Goal: Task Accomplishment & Management: Manage account settings

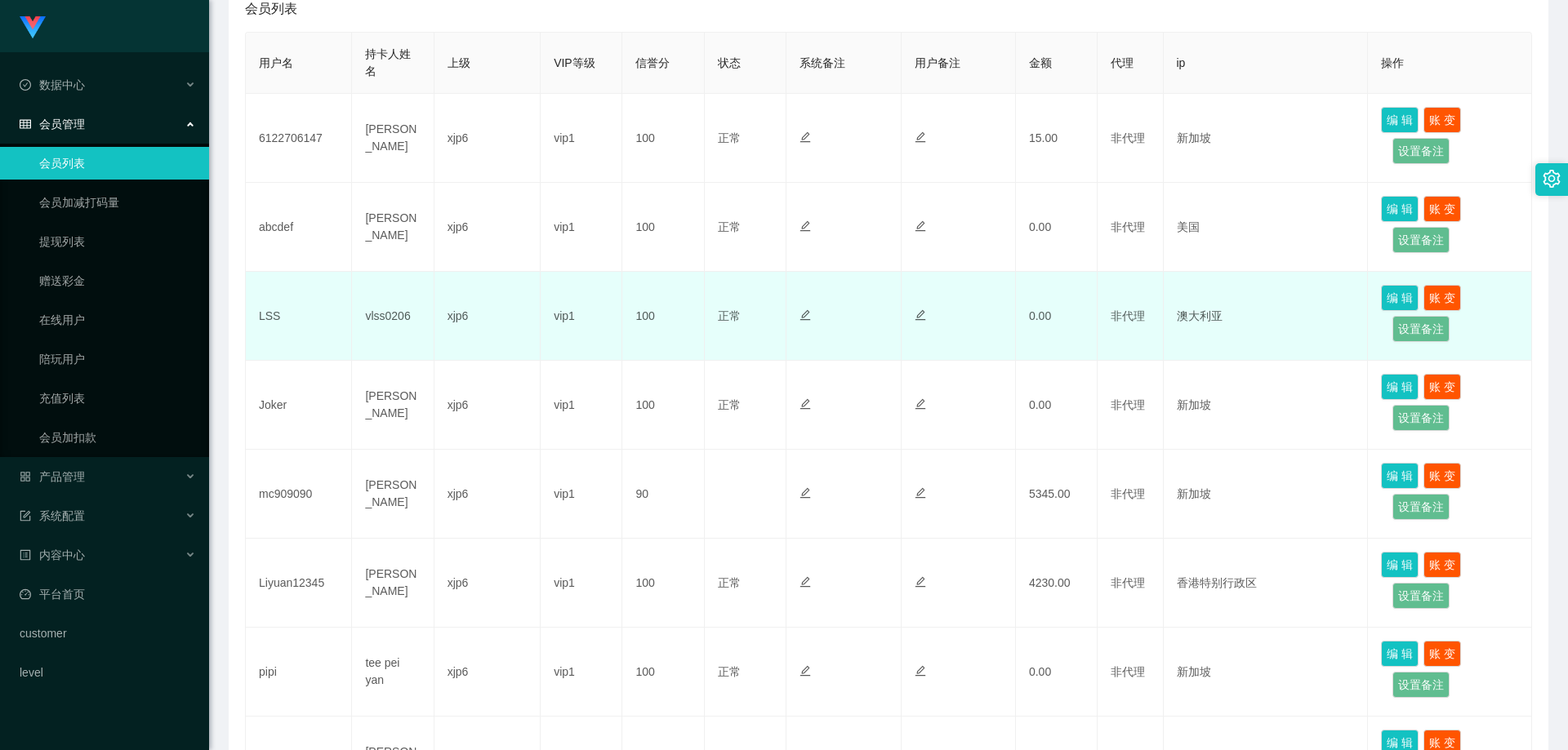
scroll to position [490, 0]
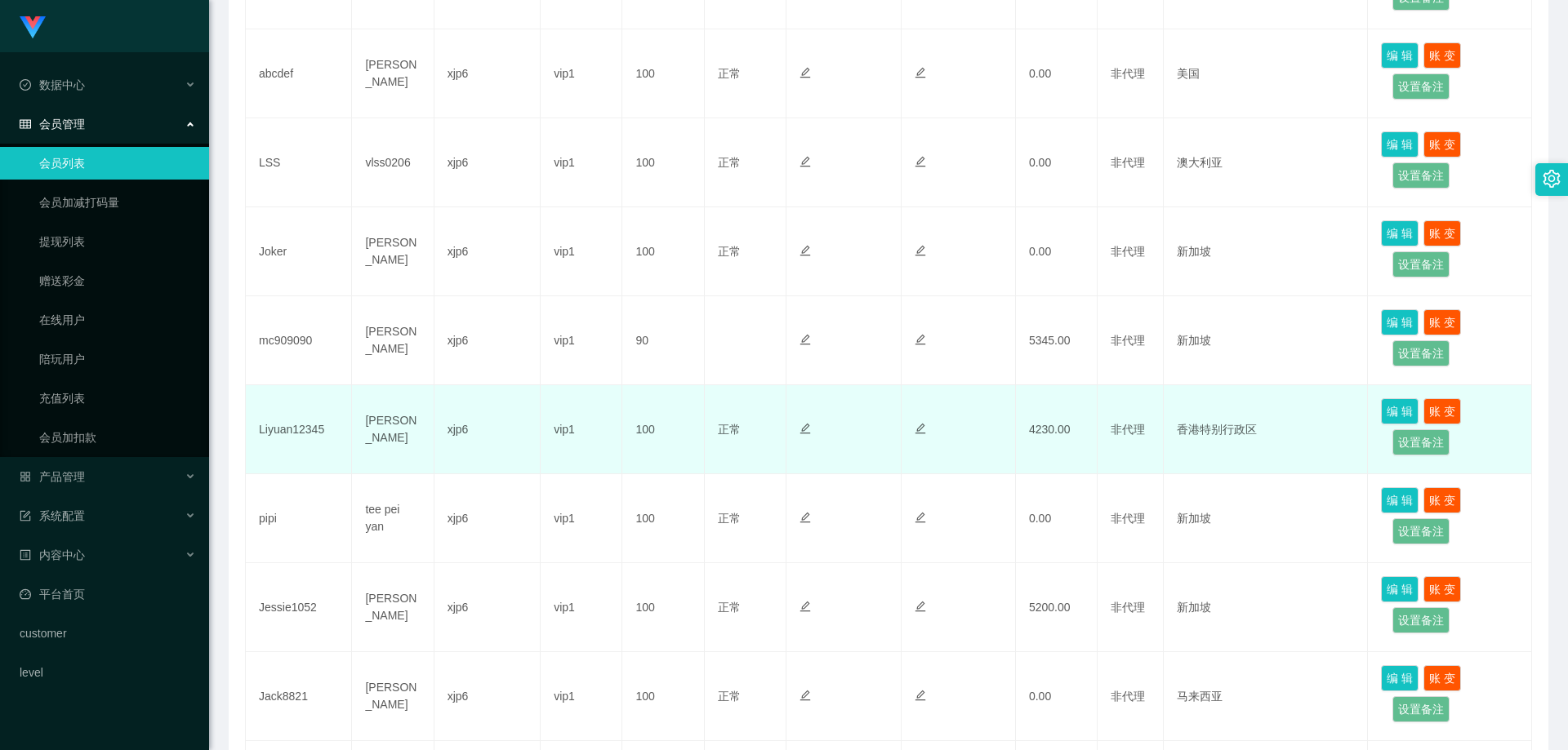
click at [295, 431] on td "Liyuan12345" at bounding box center [299, 430] width 106 height 89
copy td "Liyuan12345"
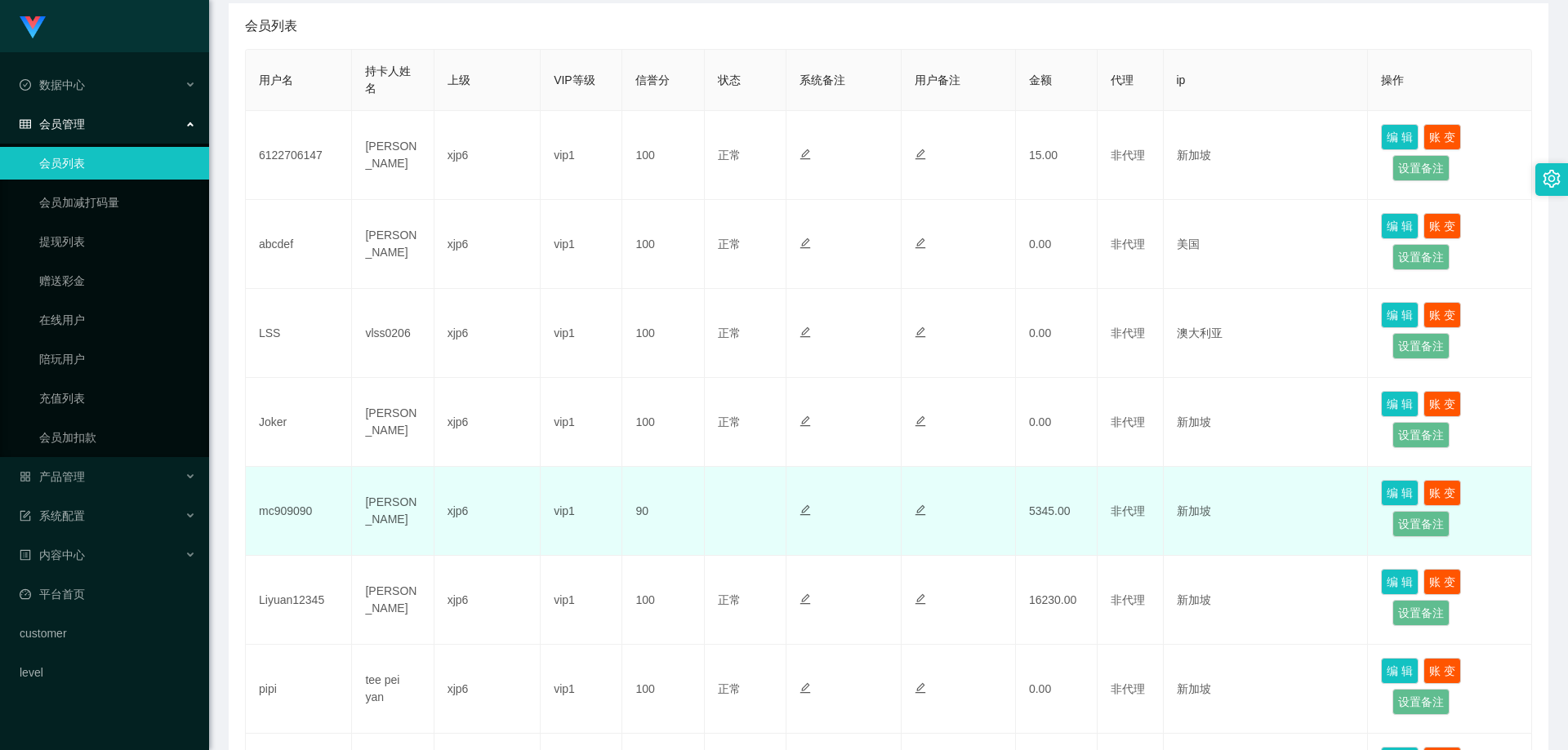
scroll to position [327, 0]
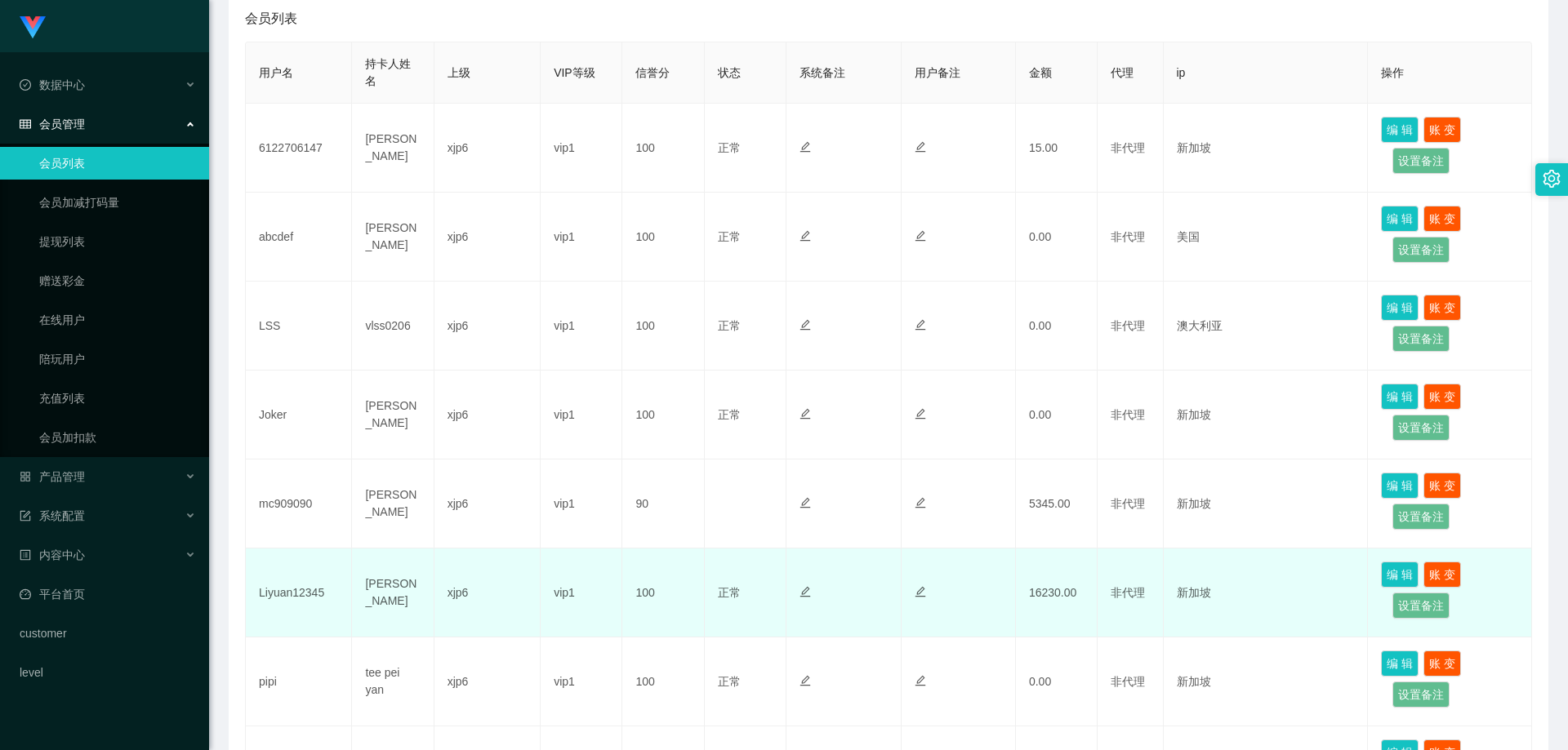
click at [290, 600] on td "Liyuan12345" at bounding box center [299, 593] width 106 height 89
copy td "Liyuan12345"
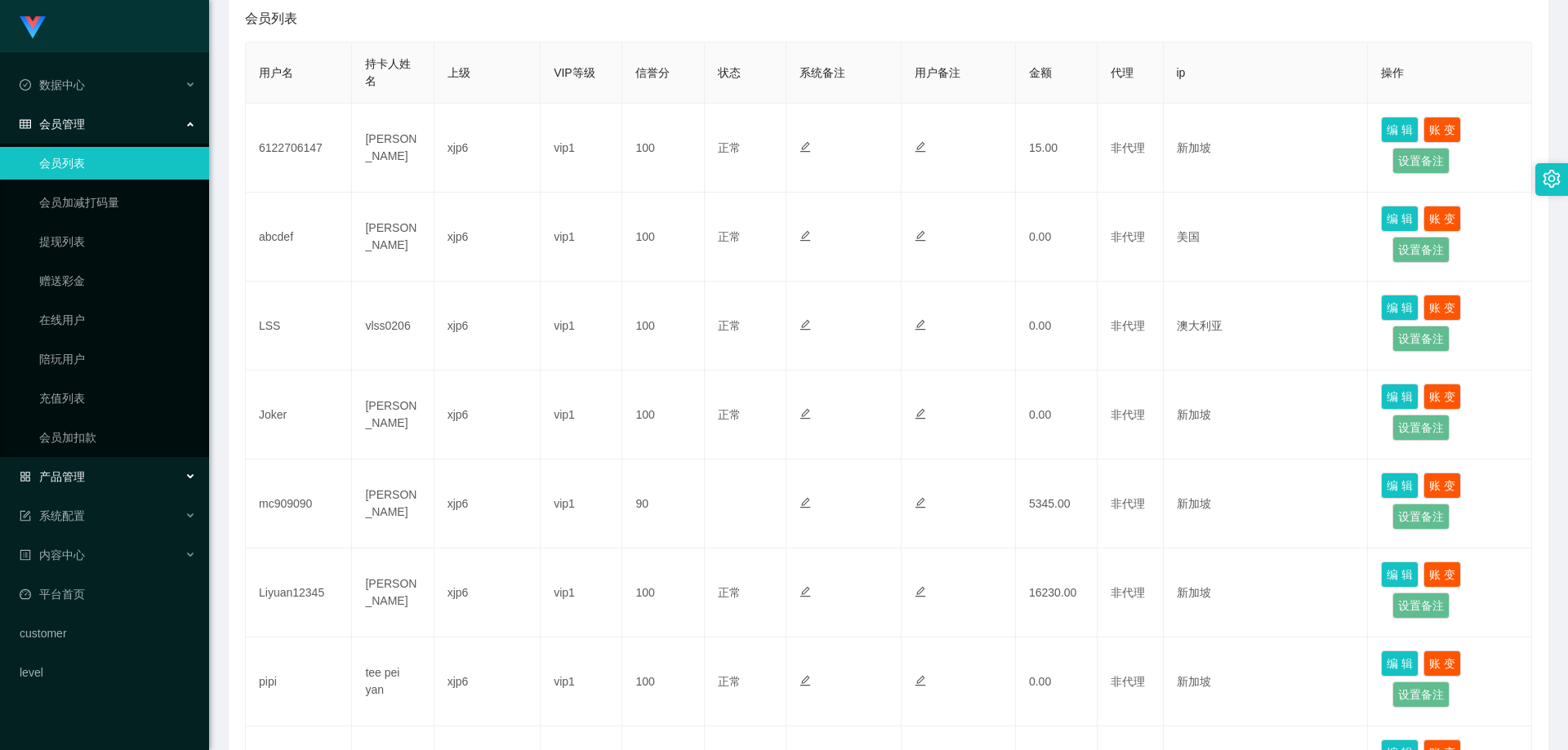
click at [93, 490] on div "产品管理" at bounding box center [105, 477] width 209 height 33
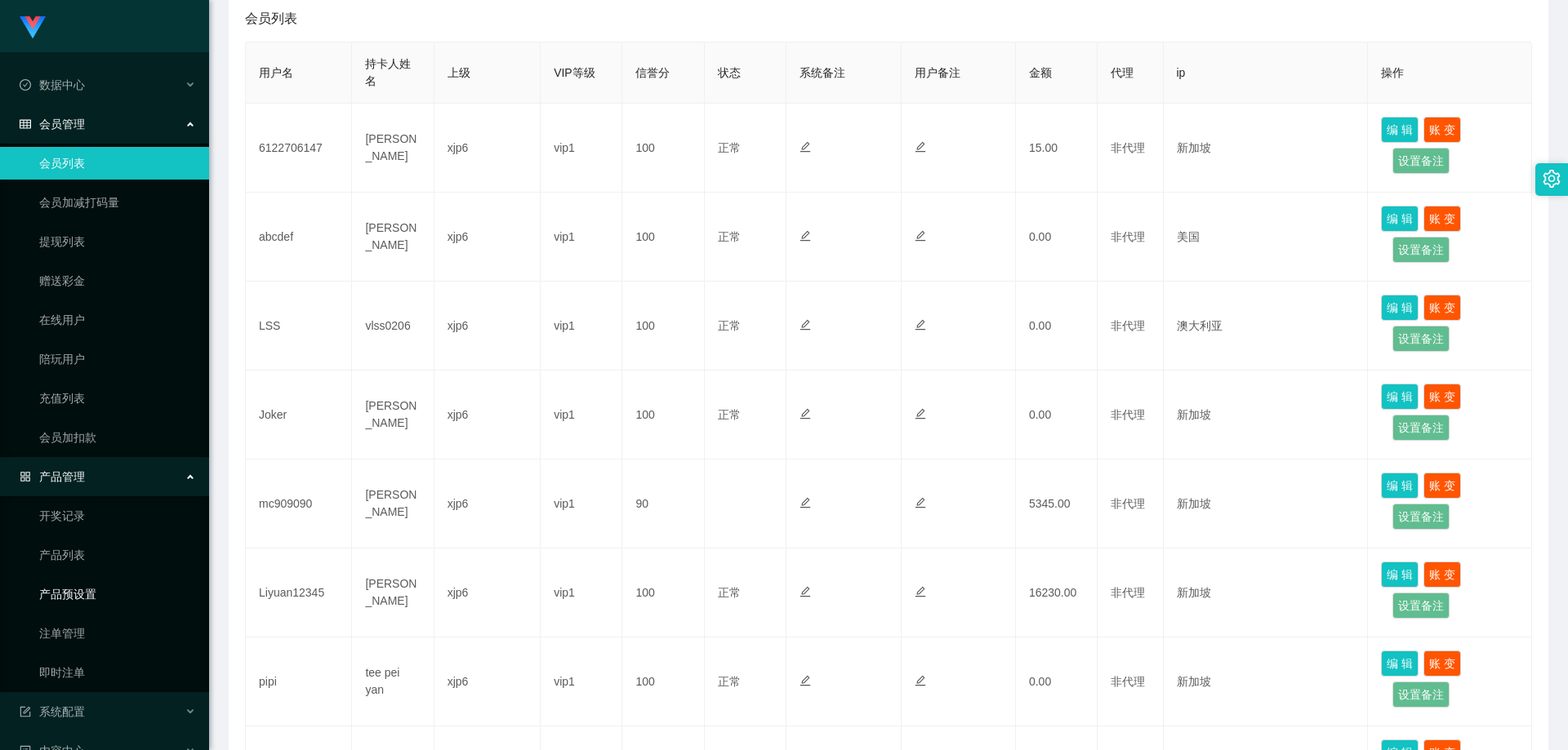
click at [99, 592] on link "产品预设置" at bounding box center [118, 595] width 157 height 33
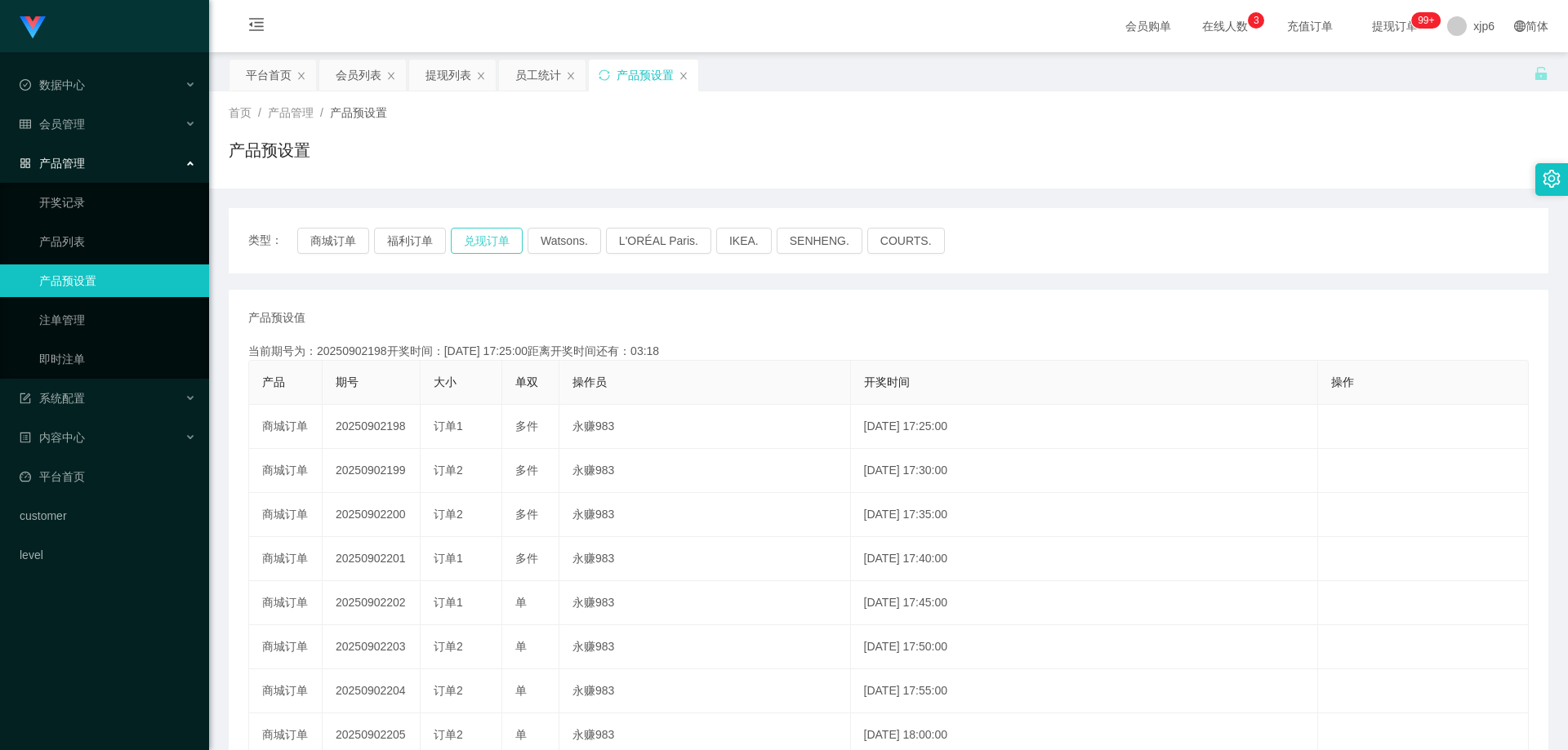
click at [473, 248] on button "兑现订单" at bounding box center [487, 241] width 72 height 26
click at [107, 327] on link "注单管理" at bounding box center [118, 320] width 157 height 33
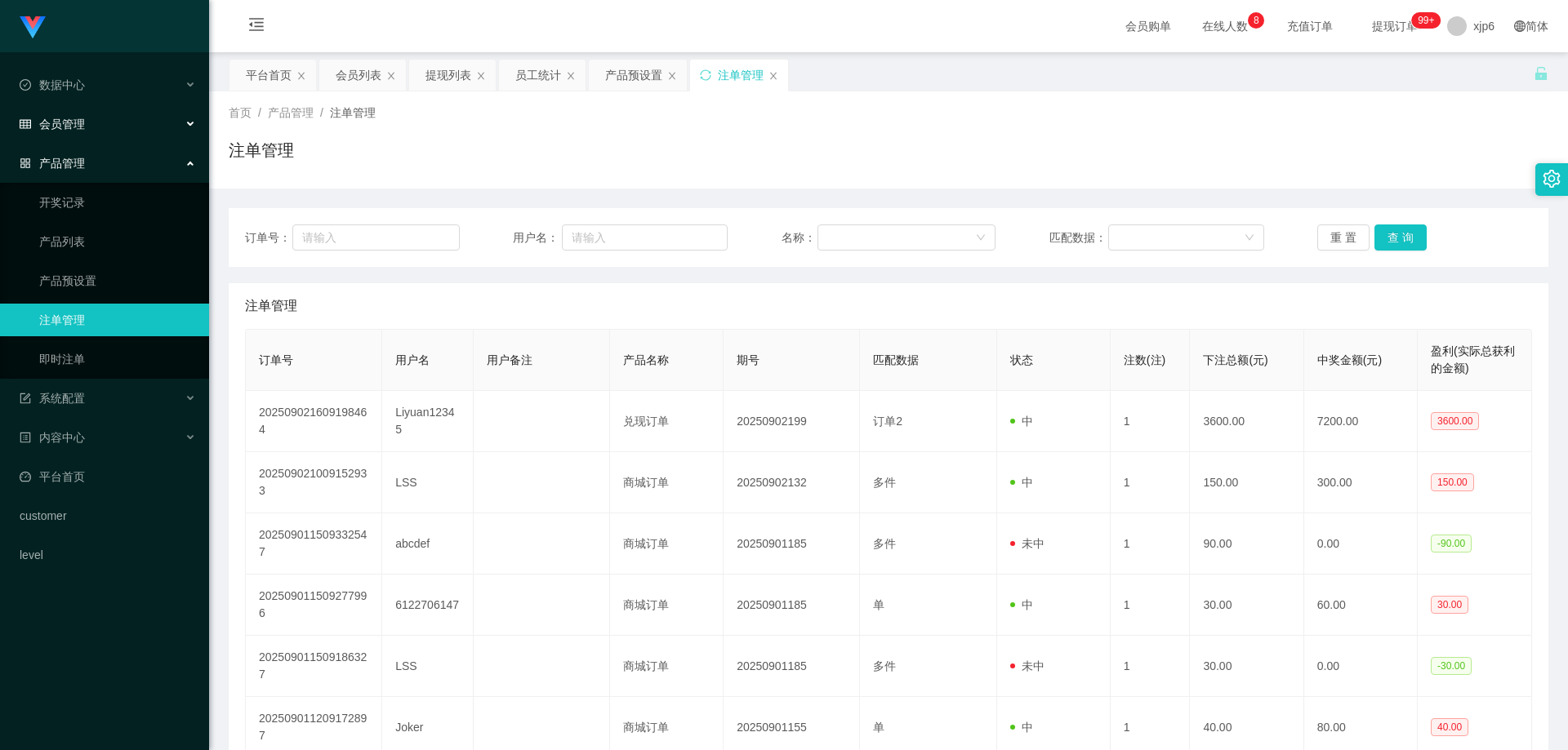
click at [84, 121] on span "会员管理" at bounding box center [52, 124] width 65 height 13
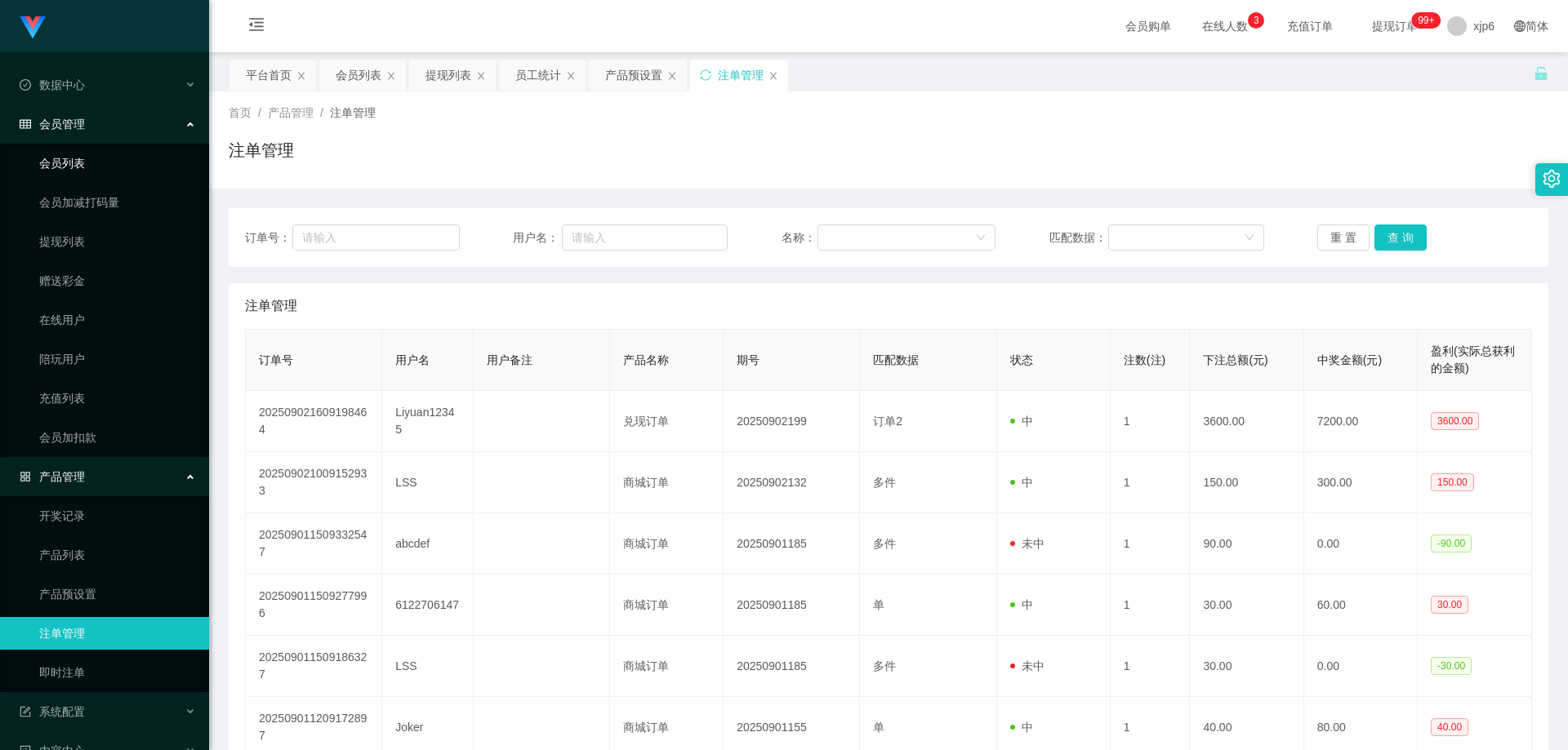
click at [56, 161] on link "会员列表" at bounding box center [118, 163] width 157 height 33
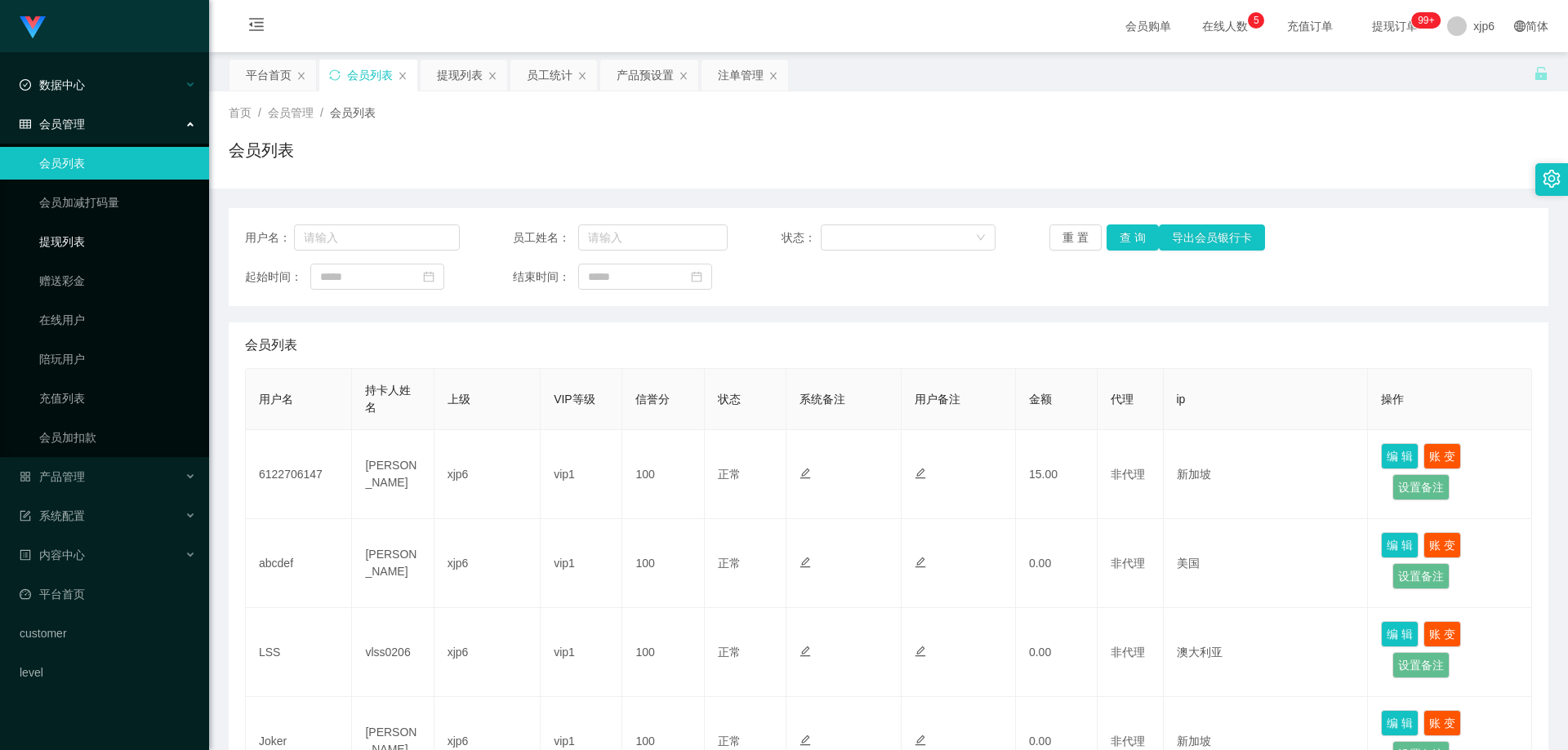
drag, startPoint x: 78, startPoint y: 236, endPoint x: 87, endPoint y: 73, distance: 163.2
click at [78, 236] on link "提现列表" at bounding box center [118, 242] width 157 height 33
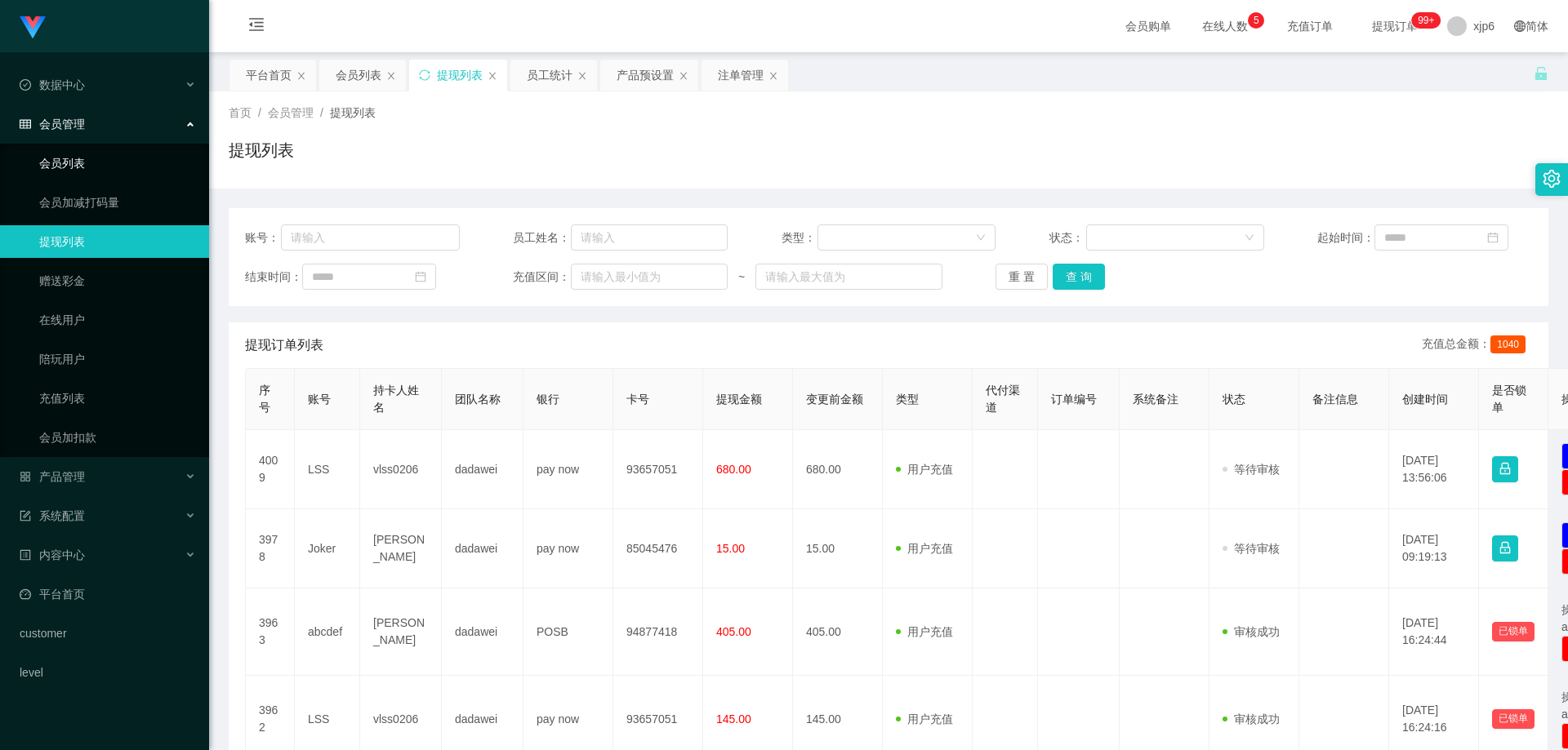
click at [101, 172] on link "会员列表" at bounding box center [118, 163] width 157 height 33
